Goal: Task Accomplishment & Management: Use online tool/utility

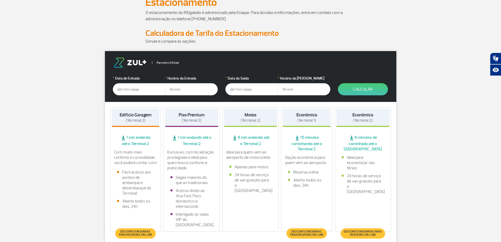
scroll to position [53, 0]
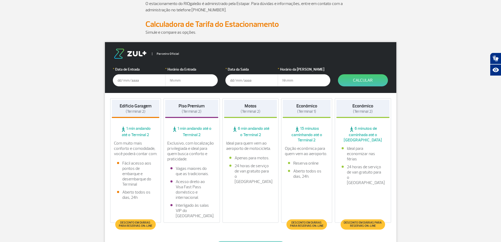
click at [124, 83] on input "text" at bounding box center [139, 80] width 53 height 12
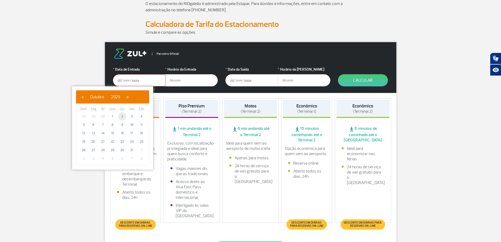
click at [123, 117] on span "2" at bounding box center [122, 116] width 8 height 8
type input "[DATE]"
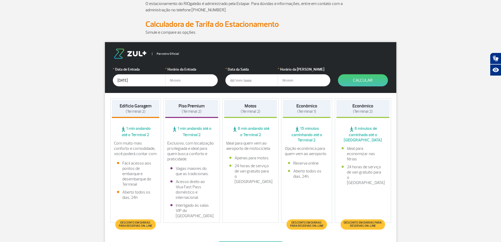
click at [175, 82] on input "text" at bounding box center [191, 80] width 53 height 12
type input "04:00"
type input "[DATE]"
type input "22:00"
click at [360, 80] on button "Calcular" at bounding box center [363, 80] width 50 height 12
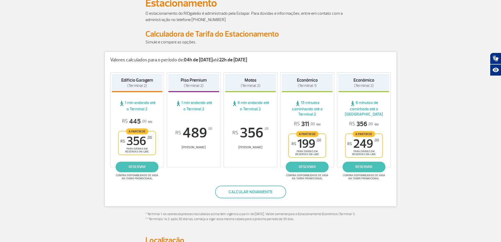
scroll to position [26, 0]
